Goal: Task Accomplishment & Management: Manage account settings

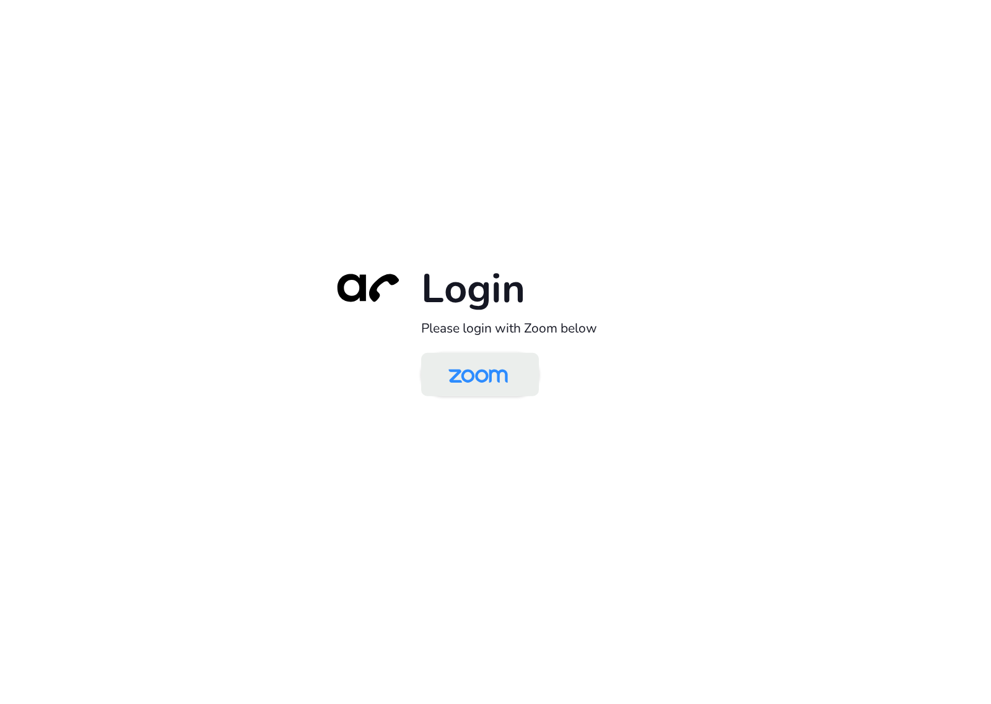
click at [479, 380] on img at bounding box center [477, 375] width 85 height 40
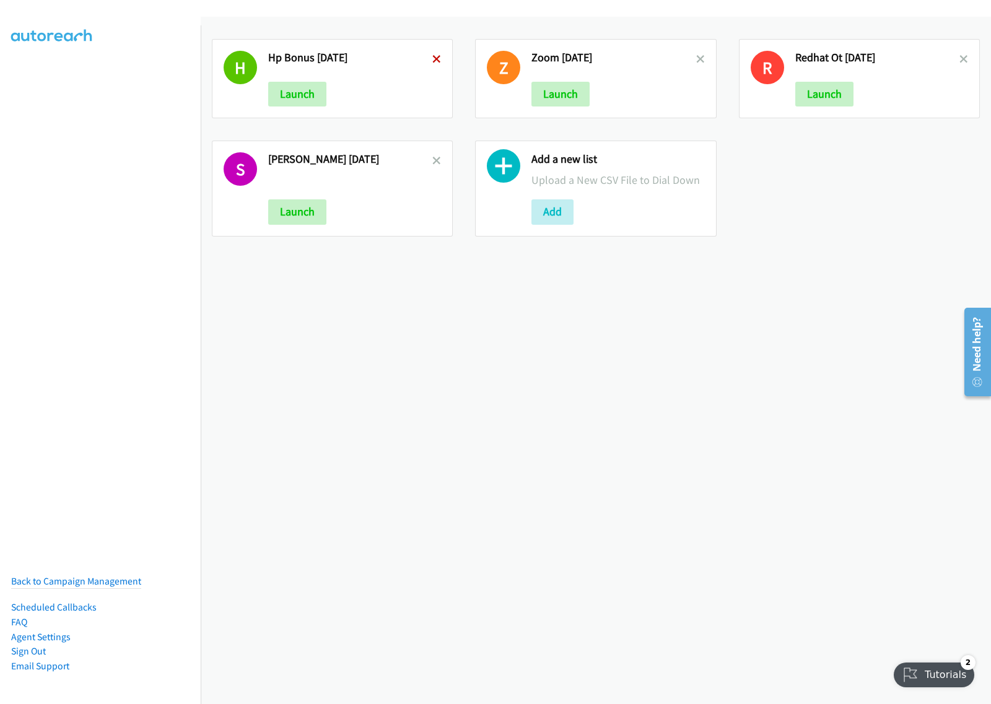
click at [432, 56] on icon at bounding box center [436, 60] width 9 height 9
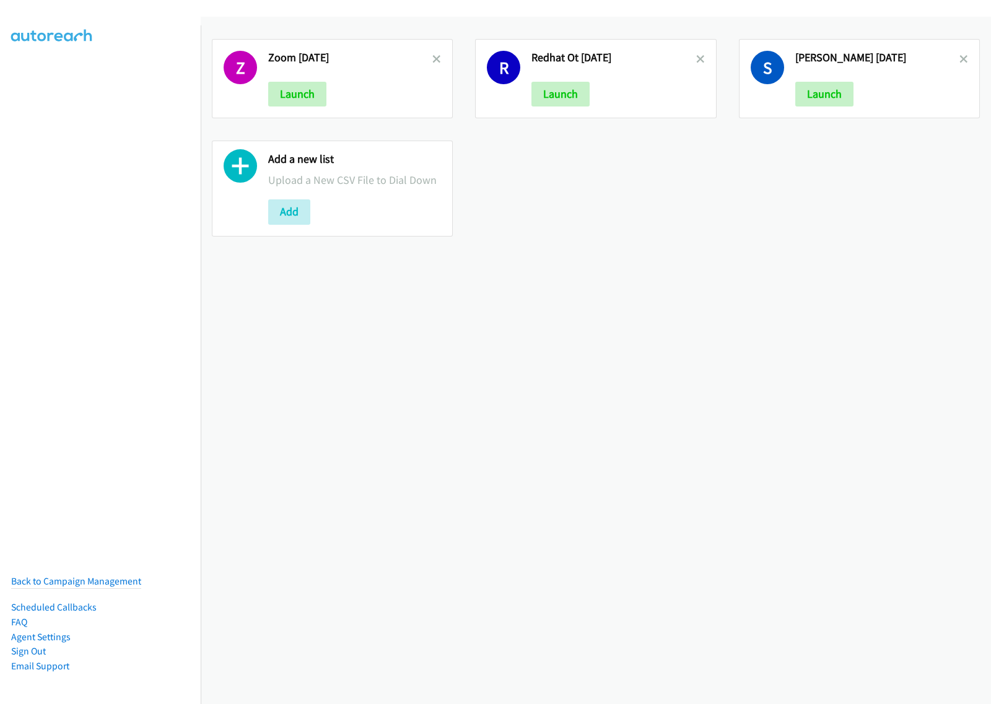
click at [432, 56] on icon at bounding box center [436, 60] width 9 height 9
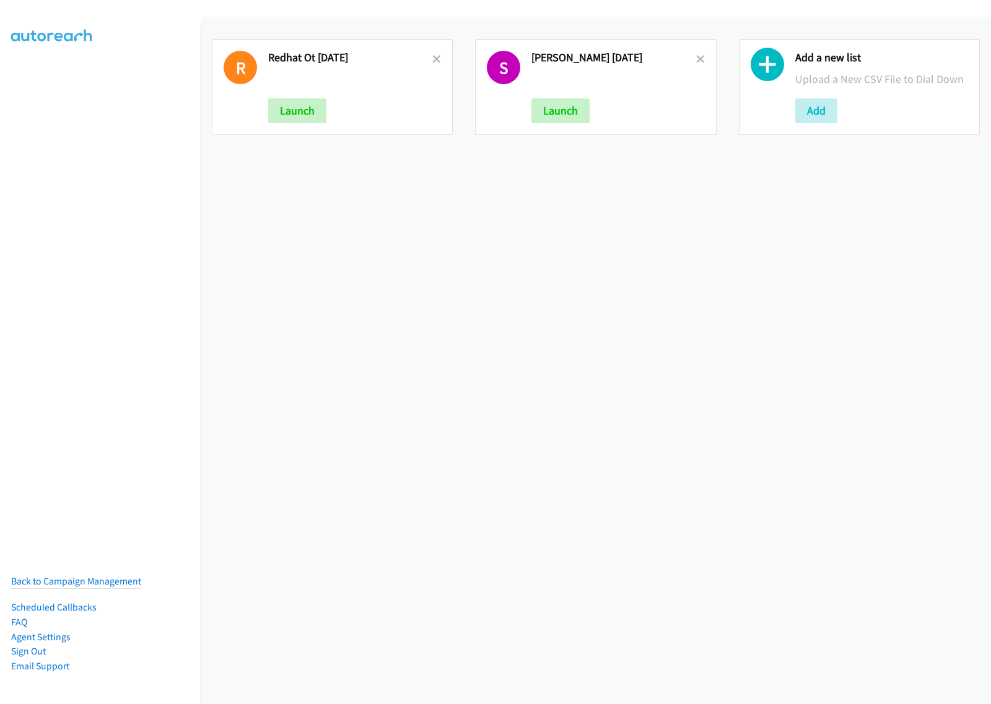
click at [432, 56] on icon at bounding box center [436, 60] width 9 height 9
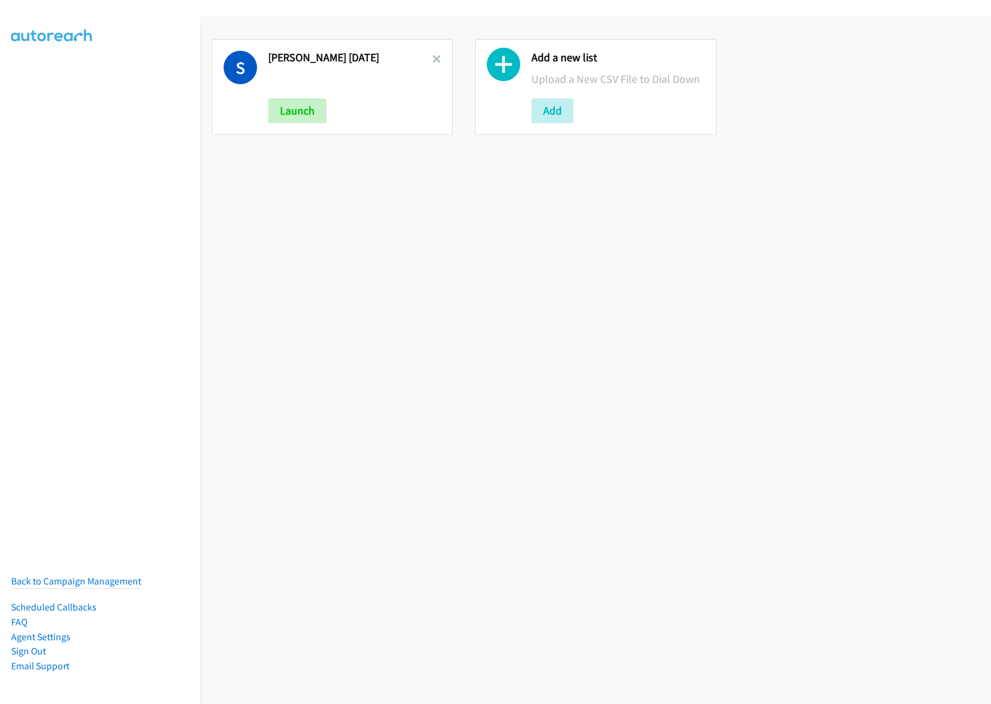
click at [432, 56] on icon at bounding box center [436, 60] width 9 height 9
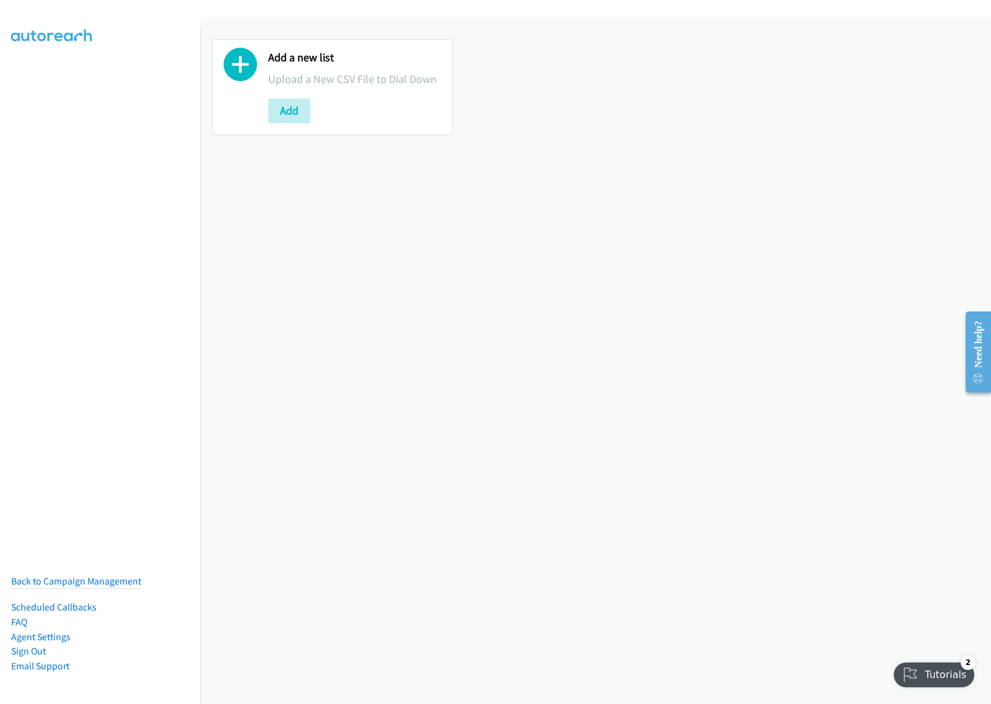
click at [483, 304] on div "Add a new list Upload a New CSV File to Dial Down Add" at bounding box center [596, 360] width 790 height 687
drag, startPoint x: 294, startPoint y: 116, endPoint x: 308, endPoint y: 124, distance: 16.4
click at [293, 116] on button "Add" at bounding box center [289, 110] width 42 height 25
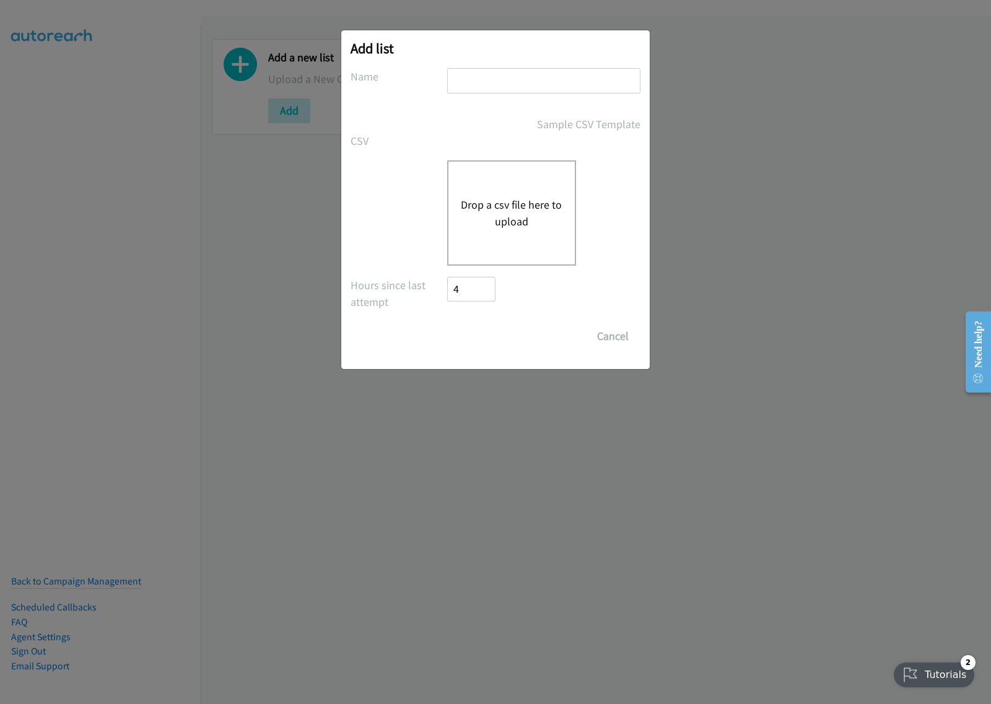
click at [539, 72] on input "text" at bounding box center [543, 80] width 193 height 25
type input "Schneider aug22"
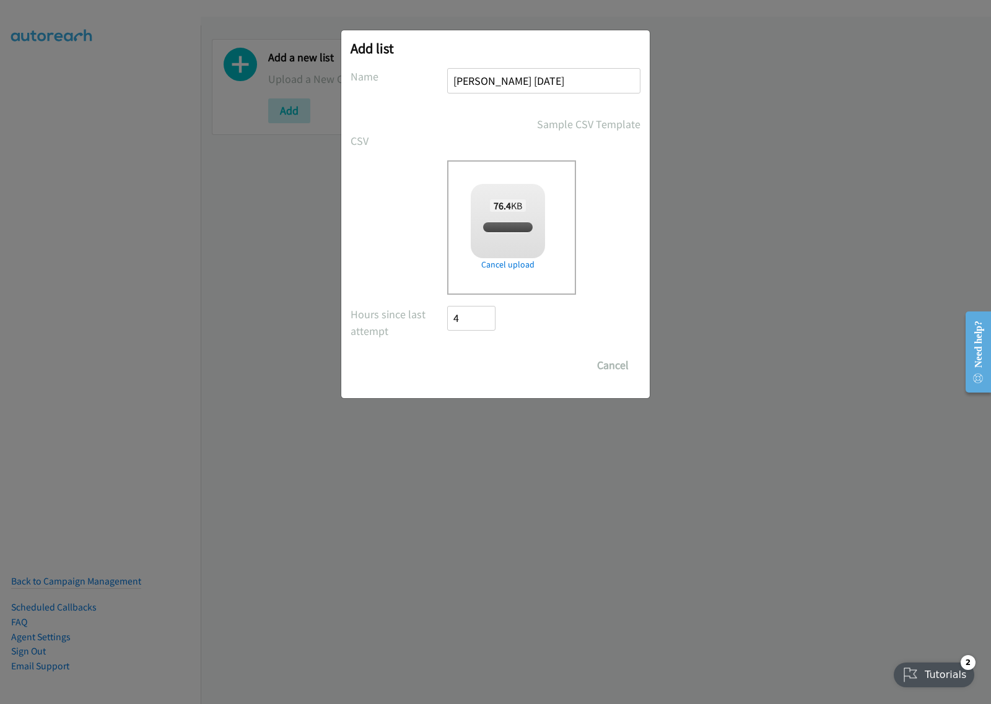
checkbox input "true"
click at [474, 357] on input "Save List" at bounding box center [479, 365] width 65 height 25
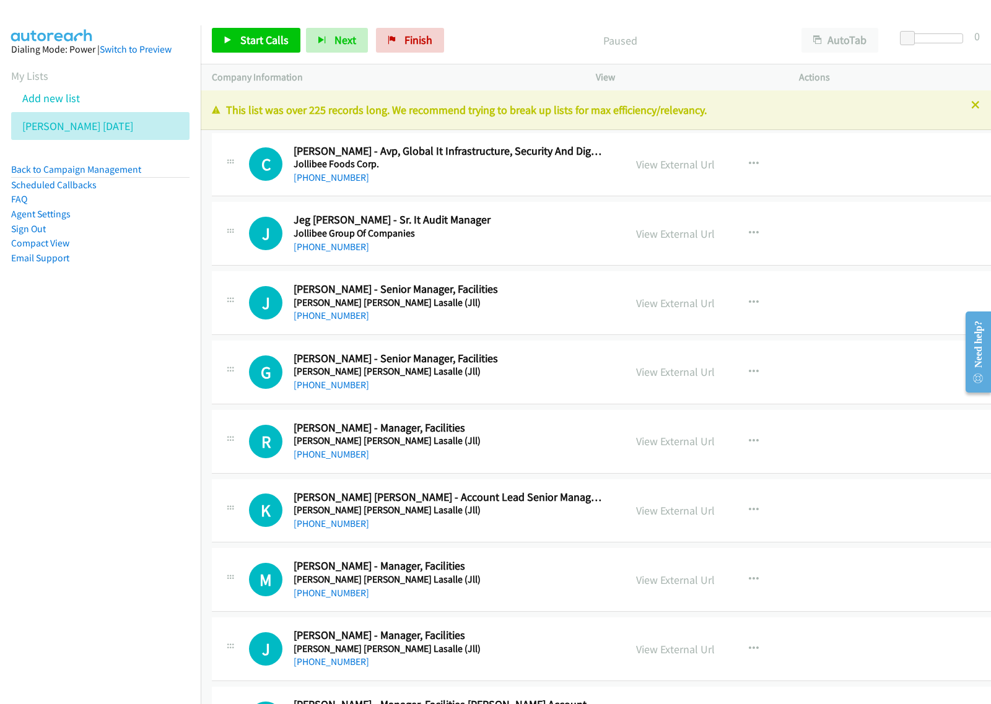
click at [110, 440] on nav "Dialing Mode: Power | Switch to Preview My Lists Add new list Schneider Aug22 B…" at bounding box center [100, 377] width 201 height 704
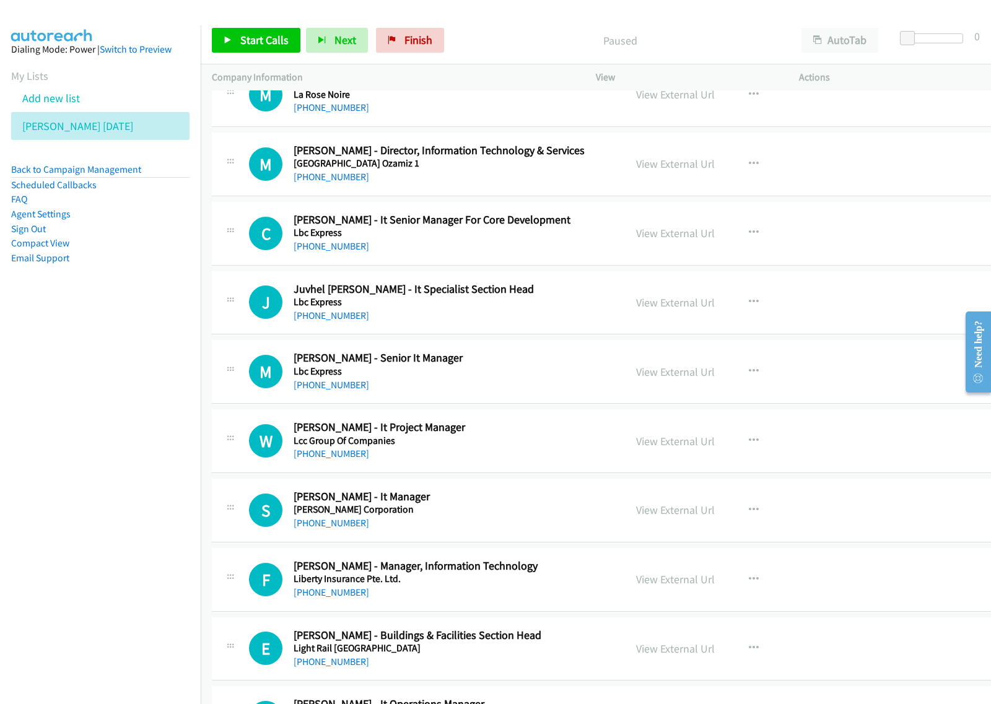
scroll to position [2090, 0]
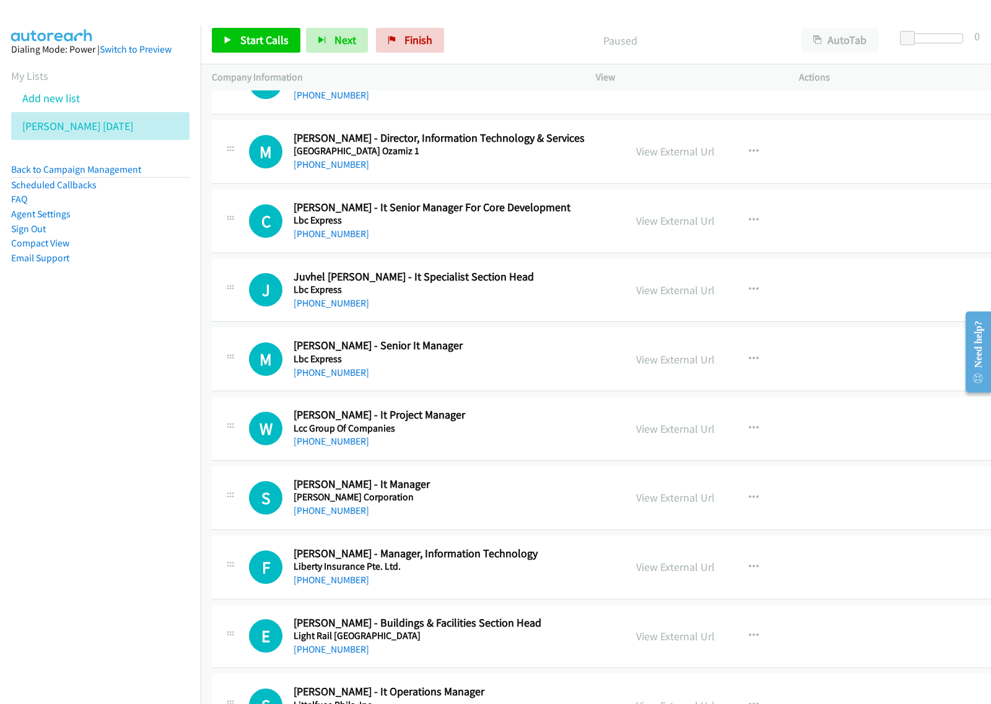
click at [118, 449] on nav "Dialing Mode: Power | Switch to Preview My Lists Add new list Schneider Aug22 B…" at bounding box center [100, 377] width 201 height 704
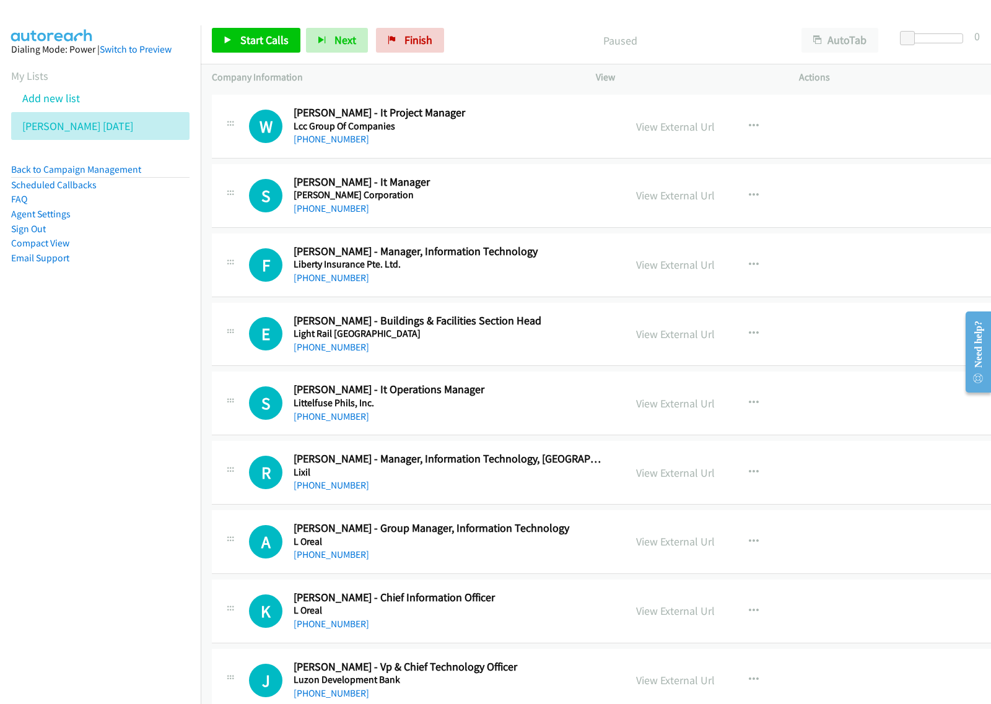
scroll to position [2399, 0]
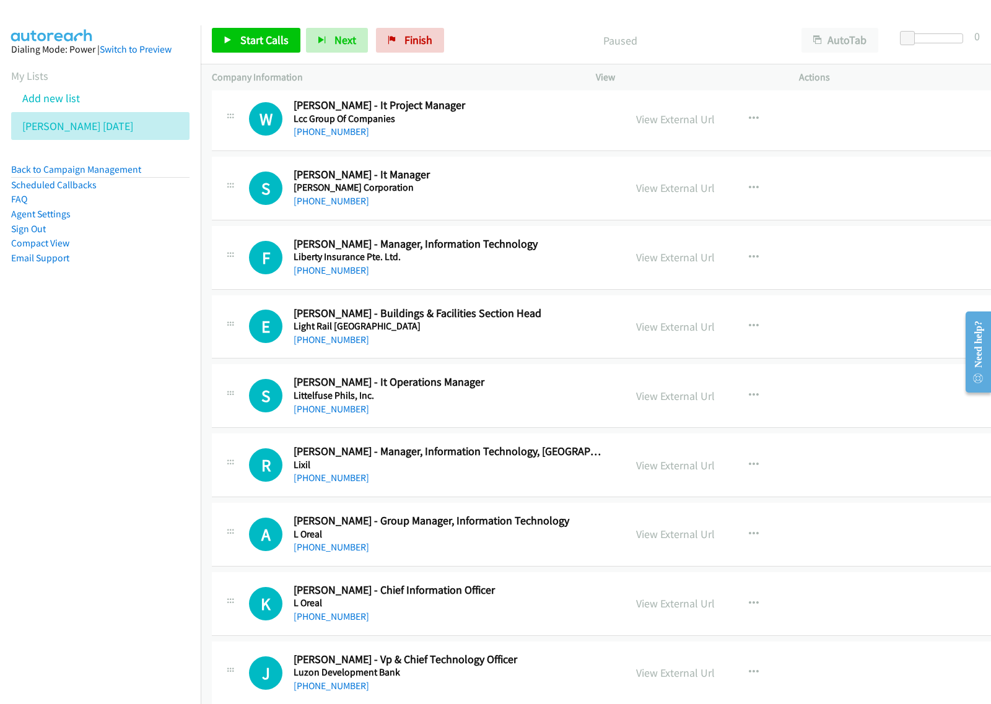
drag, startPoint x: 109, startPoint y: 409, endPoint x: 152, endPoint y: 394, distance: 45.2
click at [109, 409] on nav "Dialing Mode: Power | Switch to Preview My Lists Add new list Schneider Aug22 B…" at bounding box center [100, 377] width 201 height 704
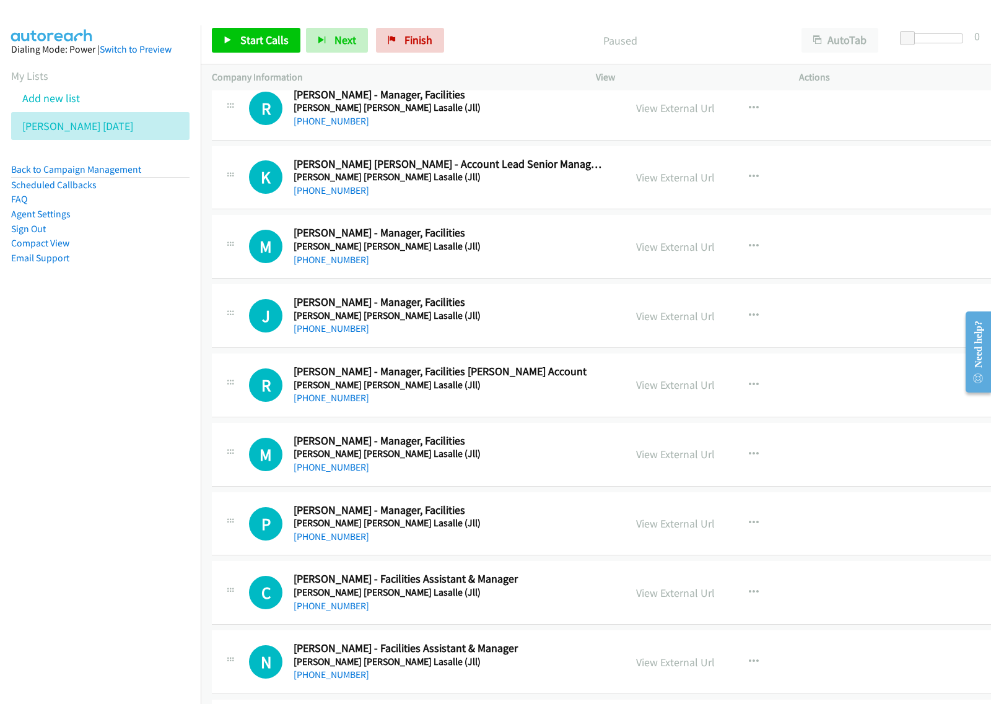
scroll to position [387, 0]
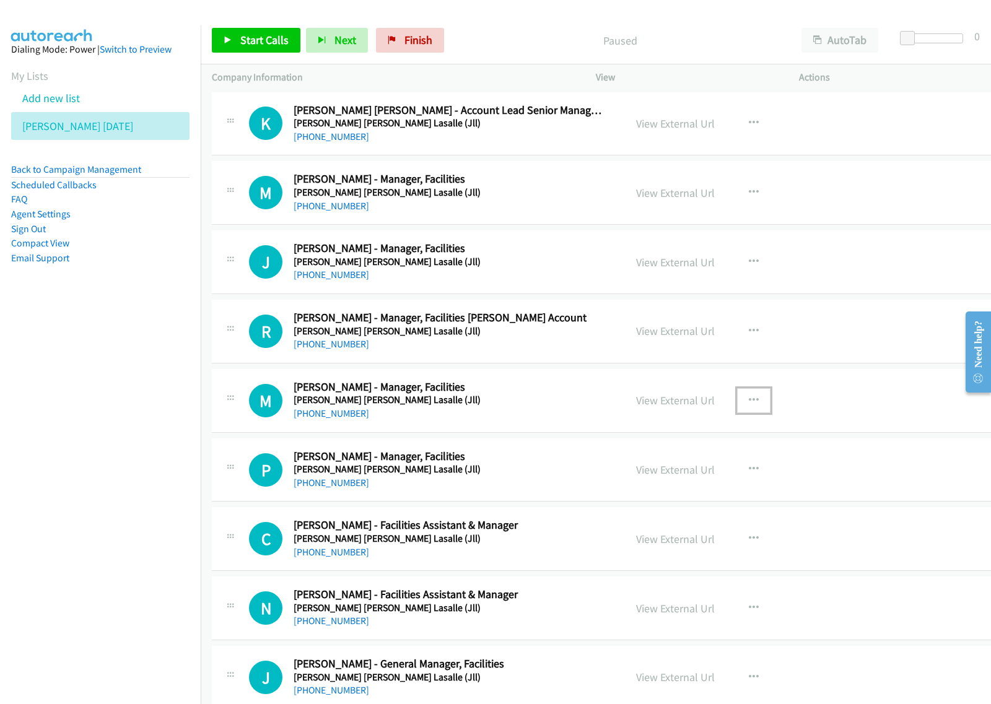
click at [749, 402] on icon "button" at bounding box center [754, 401] width 10 height 10
click at [703, 429] on link "View External Url" at bounding box center [687, 431] width 165 height 25
